Goal: Entertainment & Leisure: Consume media (video, audio)

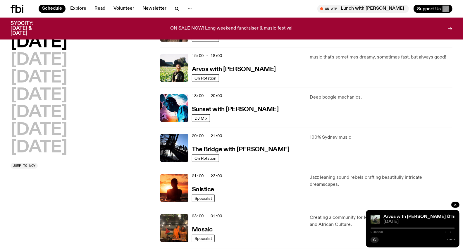
scroll to position [220, 0]
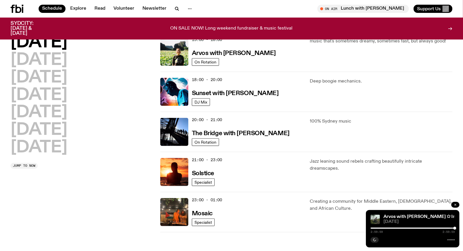
click at [453, 203] on button "button" at bounding box center [455, 205] width 8 height 6
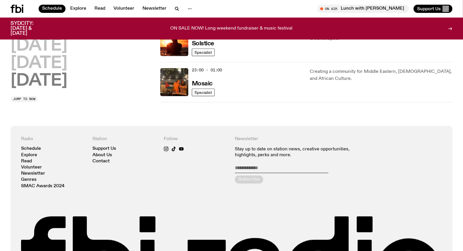
click at [30, 78] on h2 "[DATE]" at bounding box center [39, 81] width 57 height 16
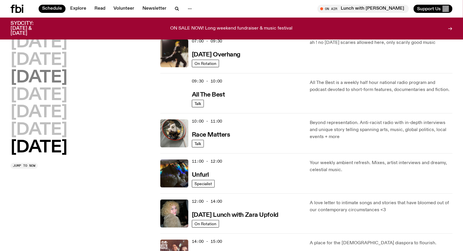
scroll to position [16, 0]
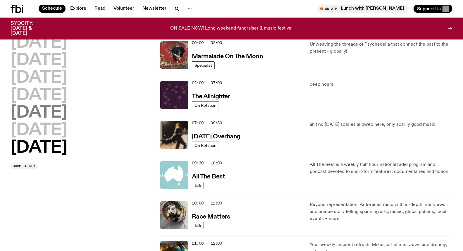
click at [33, 114] on h2 "[DATE]" at bounding box center [39, 113] width 57 height 16
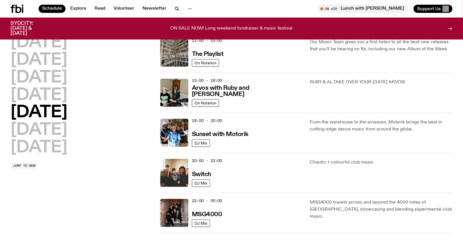
scroll to position [146, 0]
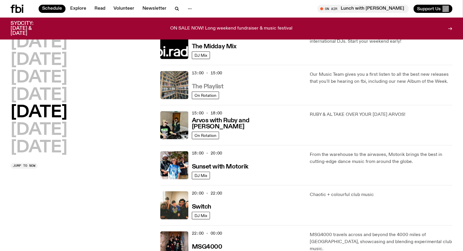
click at [215, 87] on h3 "The Playlist" at bounding box center [208, 87] width 32 height 6
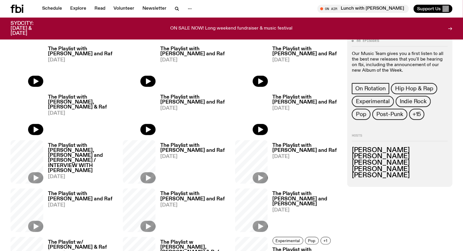
scroll to position [258, 0]
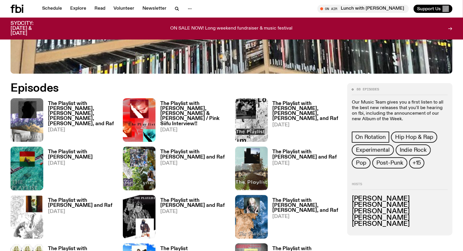
click at [75, 108] on h3 "The Playlist with [PERSON_NAME], [PERSON_NAME], [PERSON_NAME], [PERSON_NAME], a…" at bounding box center [82, 113] width 68 height 25
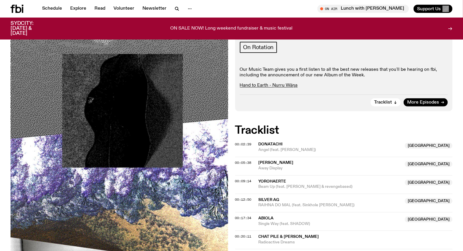
scroll to position [160, 0]
